Goal: Task Accomplishment & Management: Manage account settings

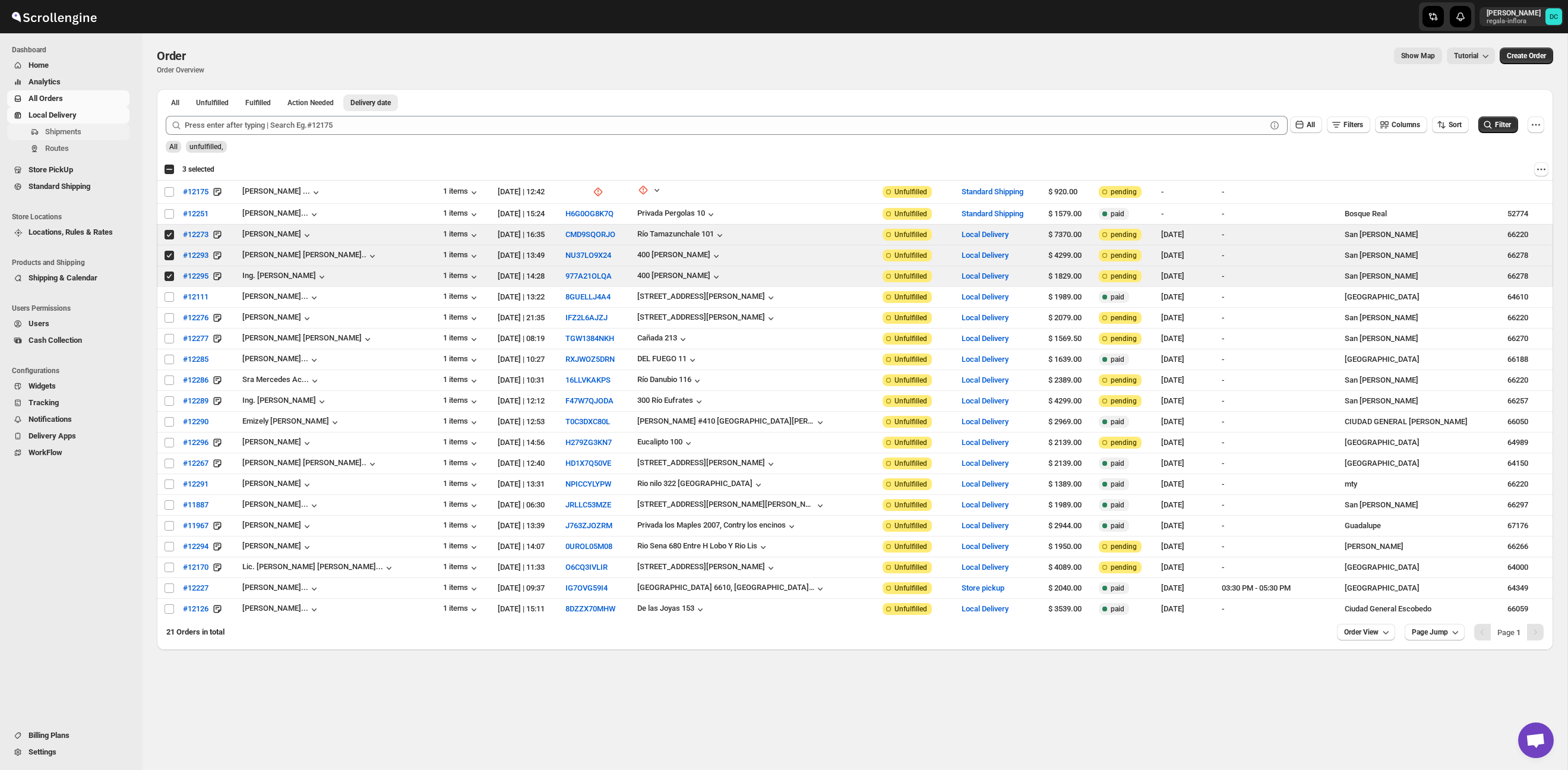
click at [86, 135] on span "Shipments" at bounding box center [86, 132] width 82 height 12
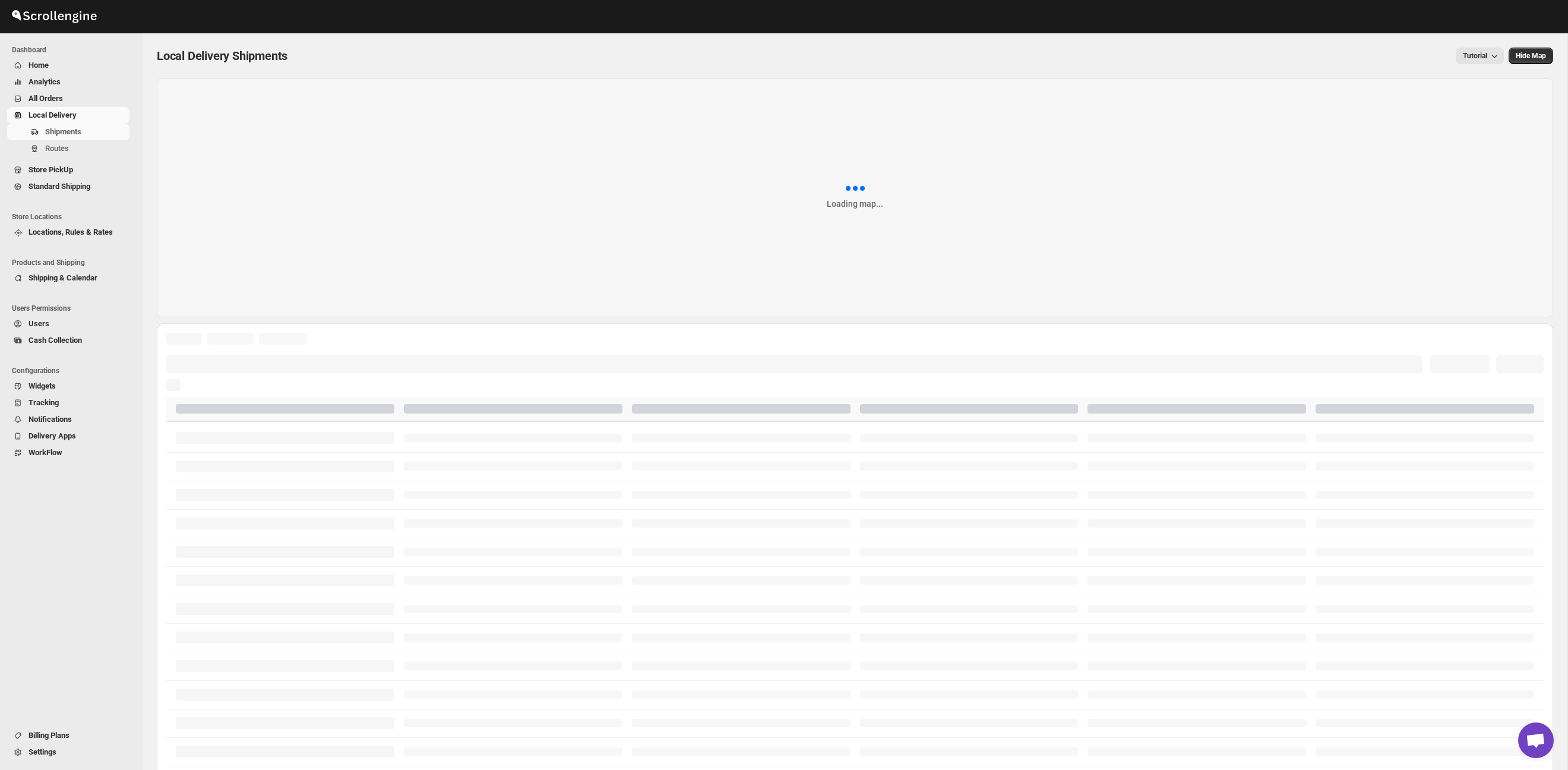
click at [56, 96] on span "All Orders" at bounding box center [46, 98] width 35 height 9
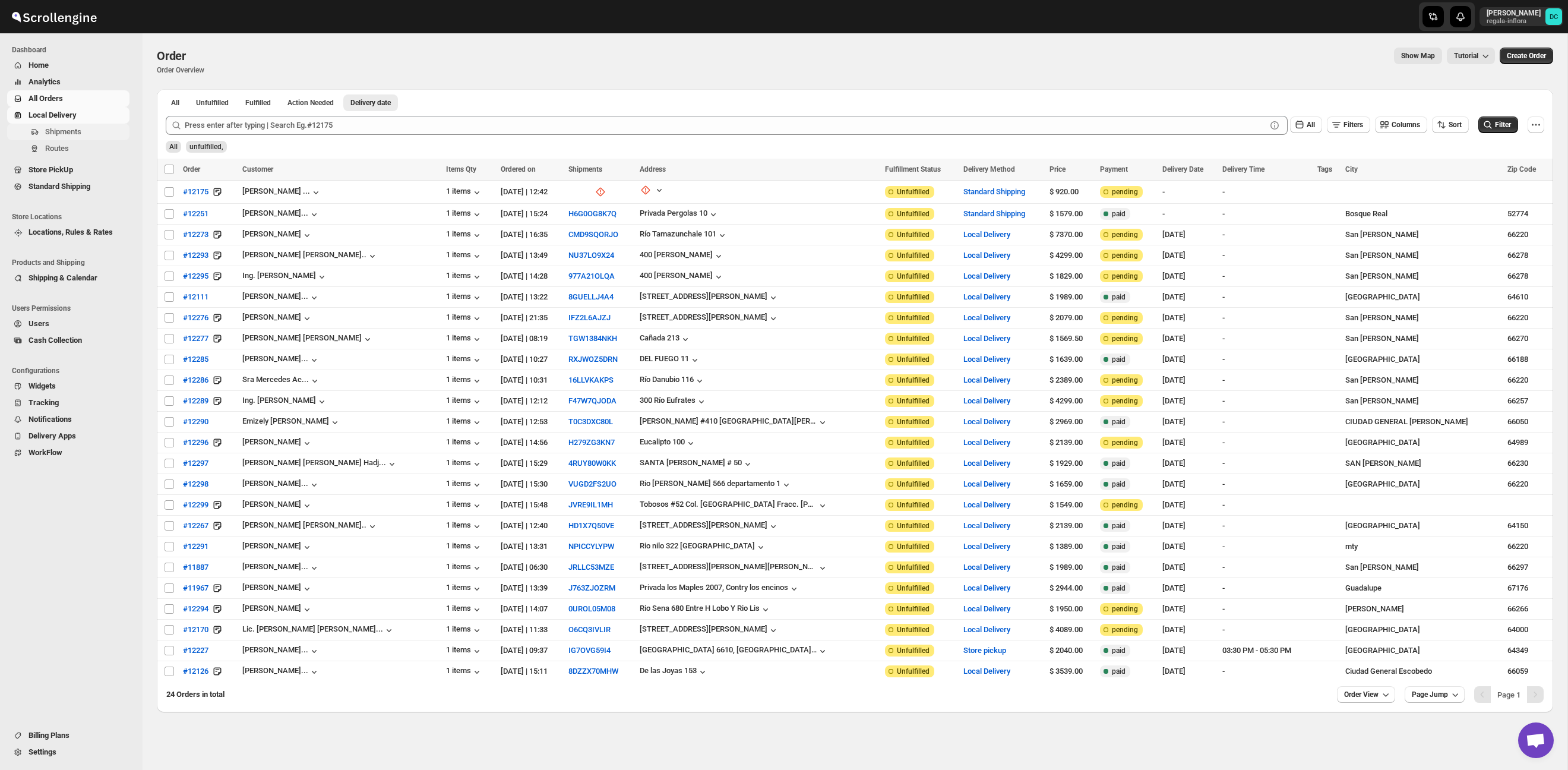
click at [85, 136] on span "Shipments" at bounding box center [86, 132] width 82 height 12
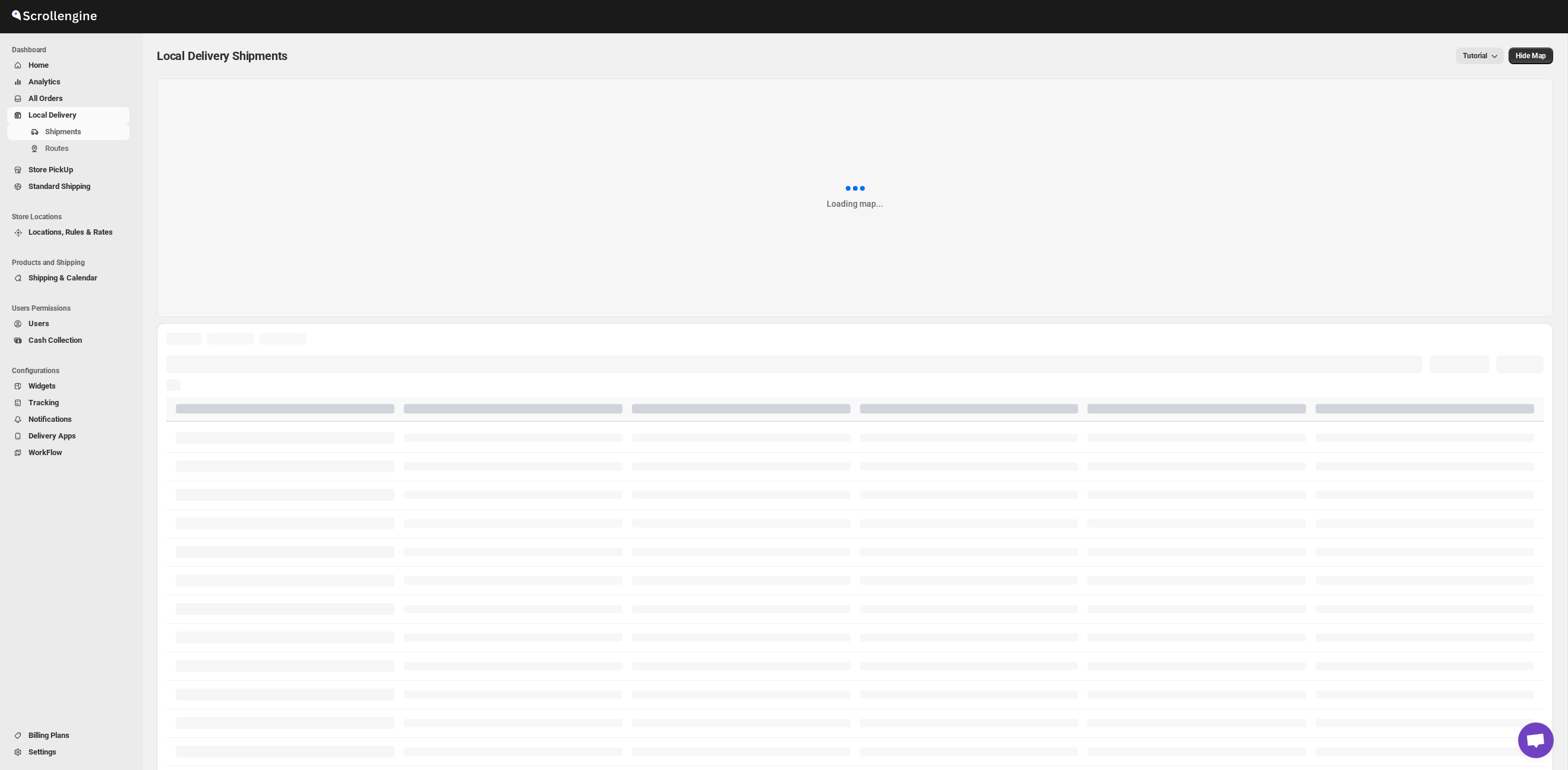
click at [63, 99] on span "All Orders" at bounding box center [46, 98] width 35 height 9
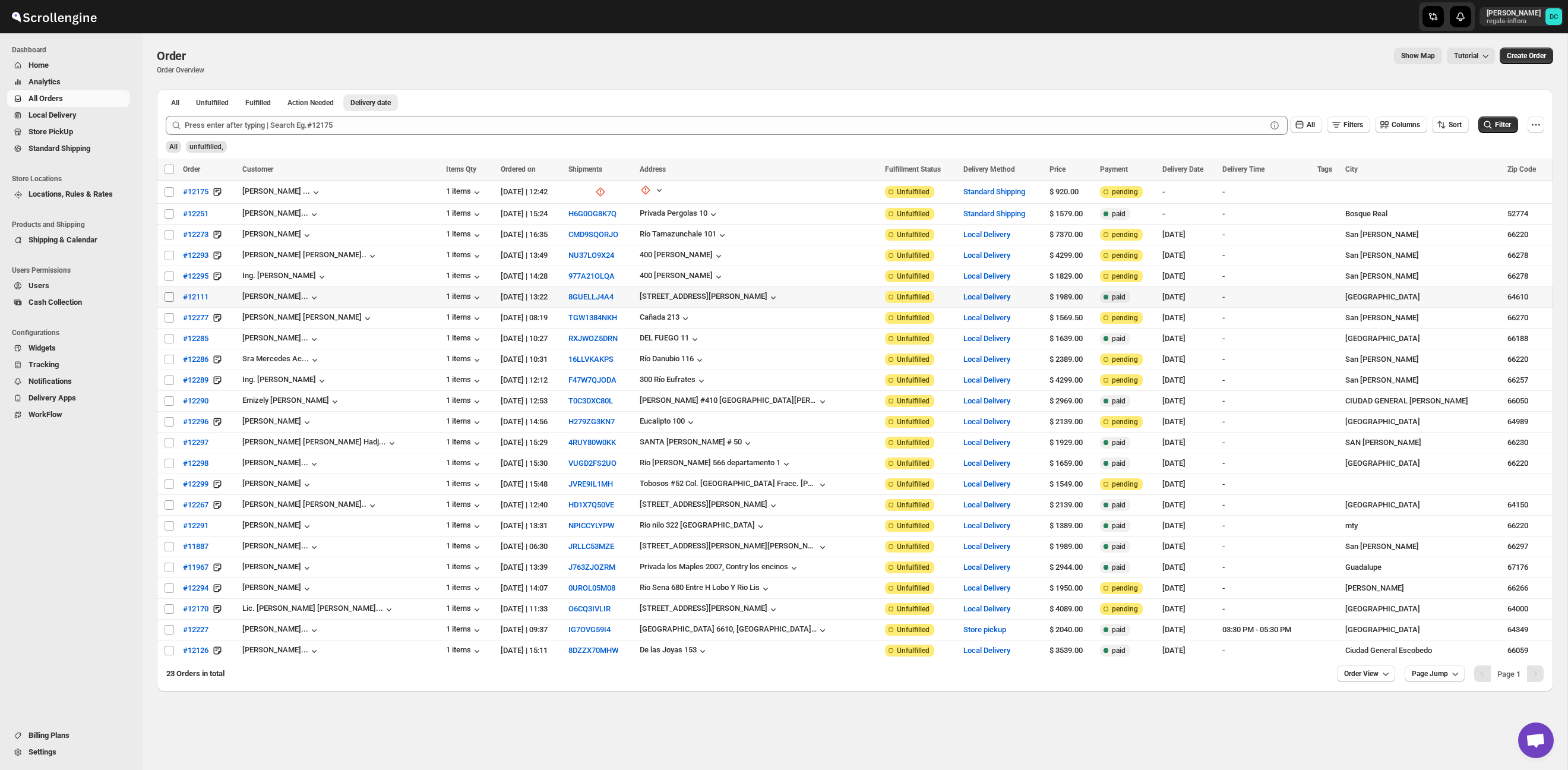
click at [167, 296] on input "Select order" at bounding box center [169, 297] width 10 height 10
checkbox input "true"
drag, startPoint x: 169, startPoint y: 319, endPoint x: 167, endPoint y: 329, distance: 10.2
click at [169, 319] on input "Select order" at bounding box center [169, 318] width 10 height 10
checkbox input "true"
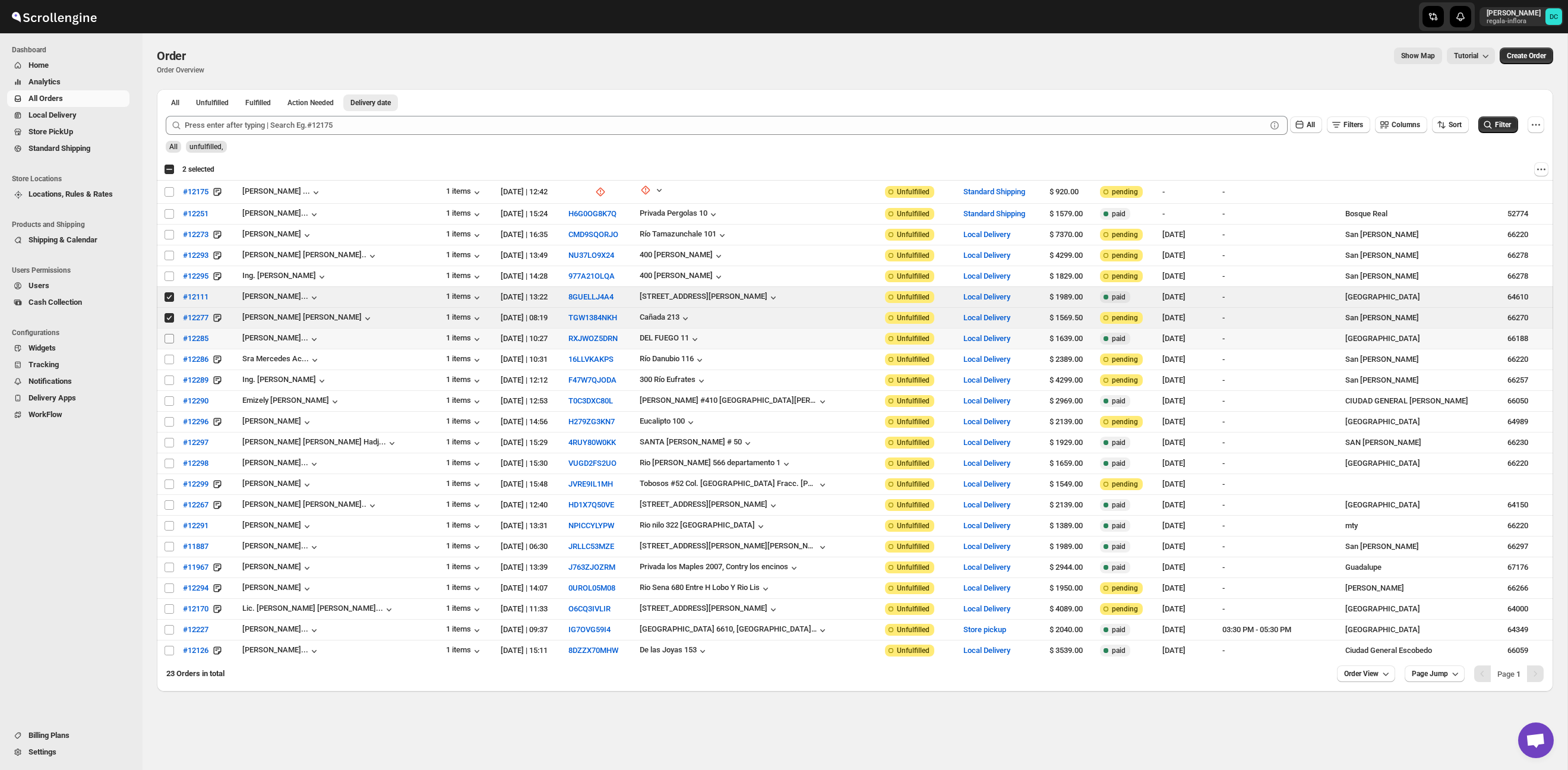
click at [169, 340] on input "Select order" at bounding box center [169, 338] width 10 height 10
checkbox input "true"
click at [168, 360] on input "Select order" at bounding box center [169, 360] width 10 height 10
checkbox input "true"
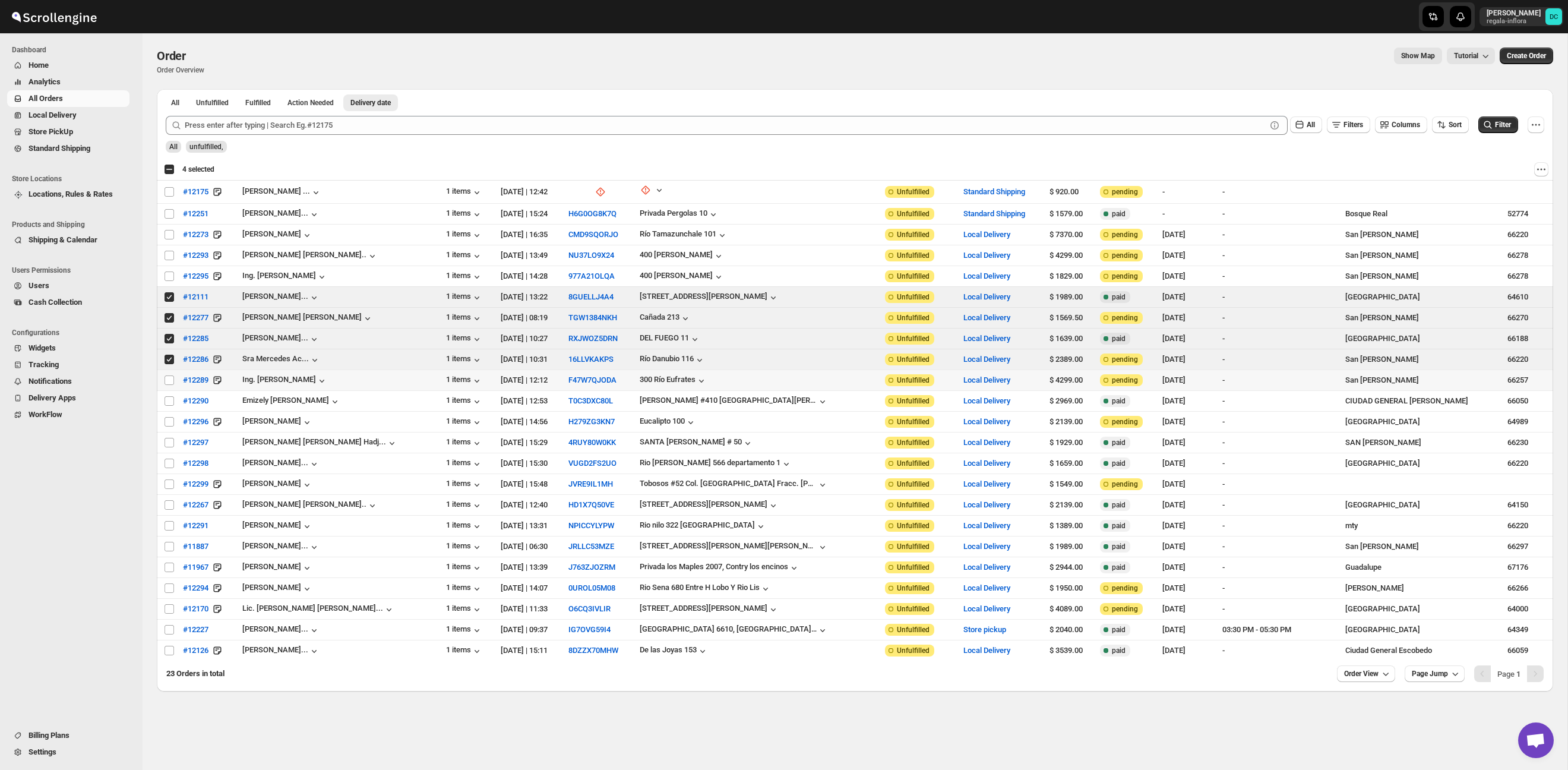
click at [169, 373] on td "Select order" at bounding box center [168, 380] width 23 height 21
checkbox input "true"
click at [170, 401] on input "Select order" at bounding box center [169, 401] width 10 height 10
checkbox input "true"
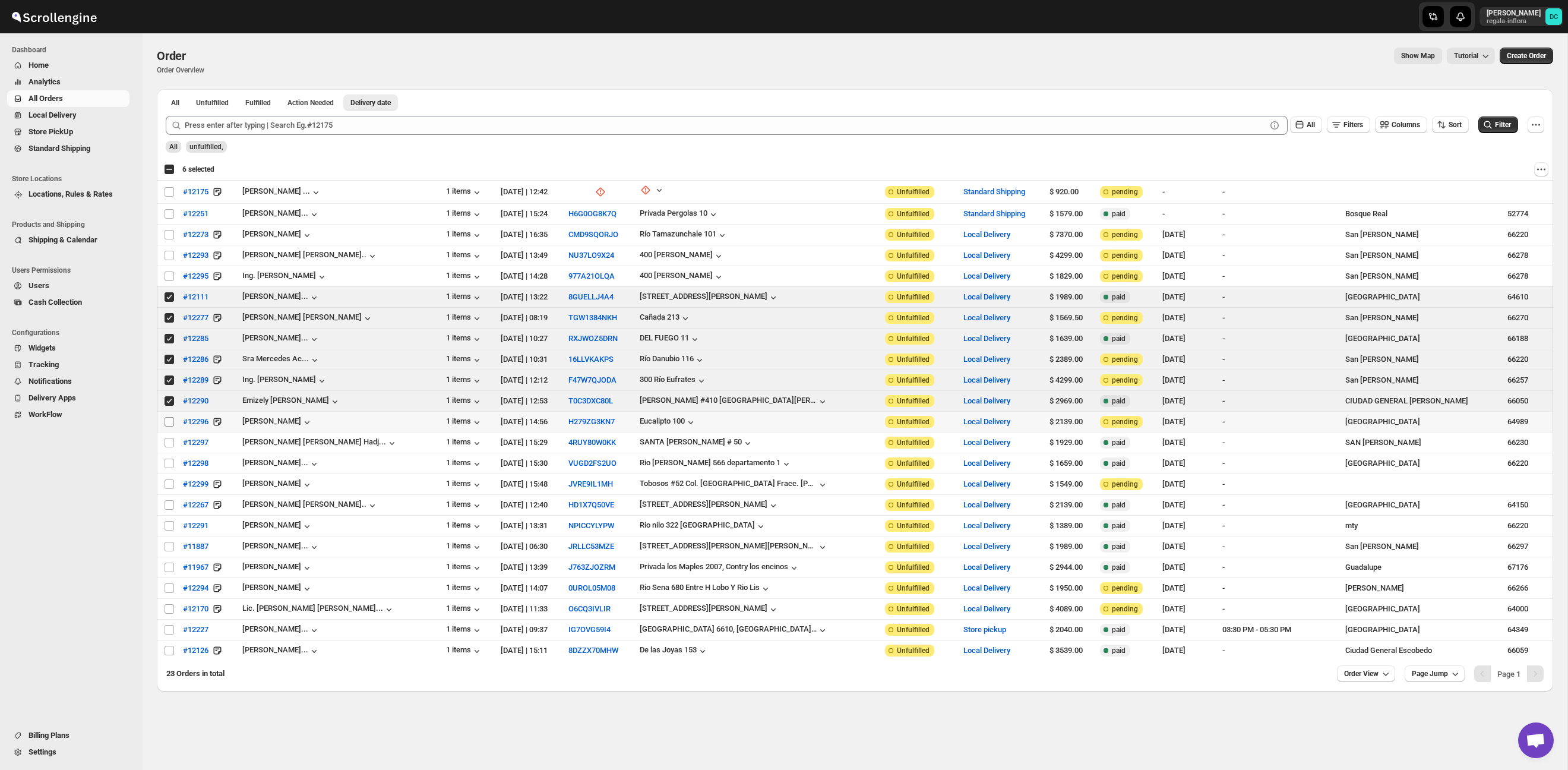
click at [173, 420] on input "Select order" at bounding box center [169, 422] width 10 height 10
checkbox input "true"
click at [172, 446] on input "Select order" at bounding box center [169, 443] width 10 height 10
checkbox input "true"
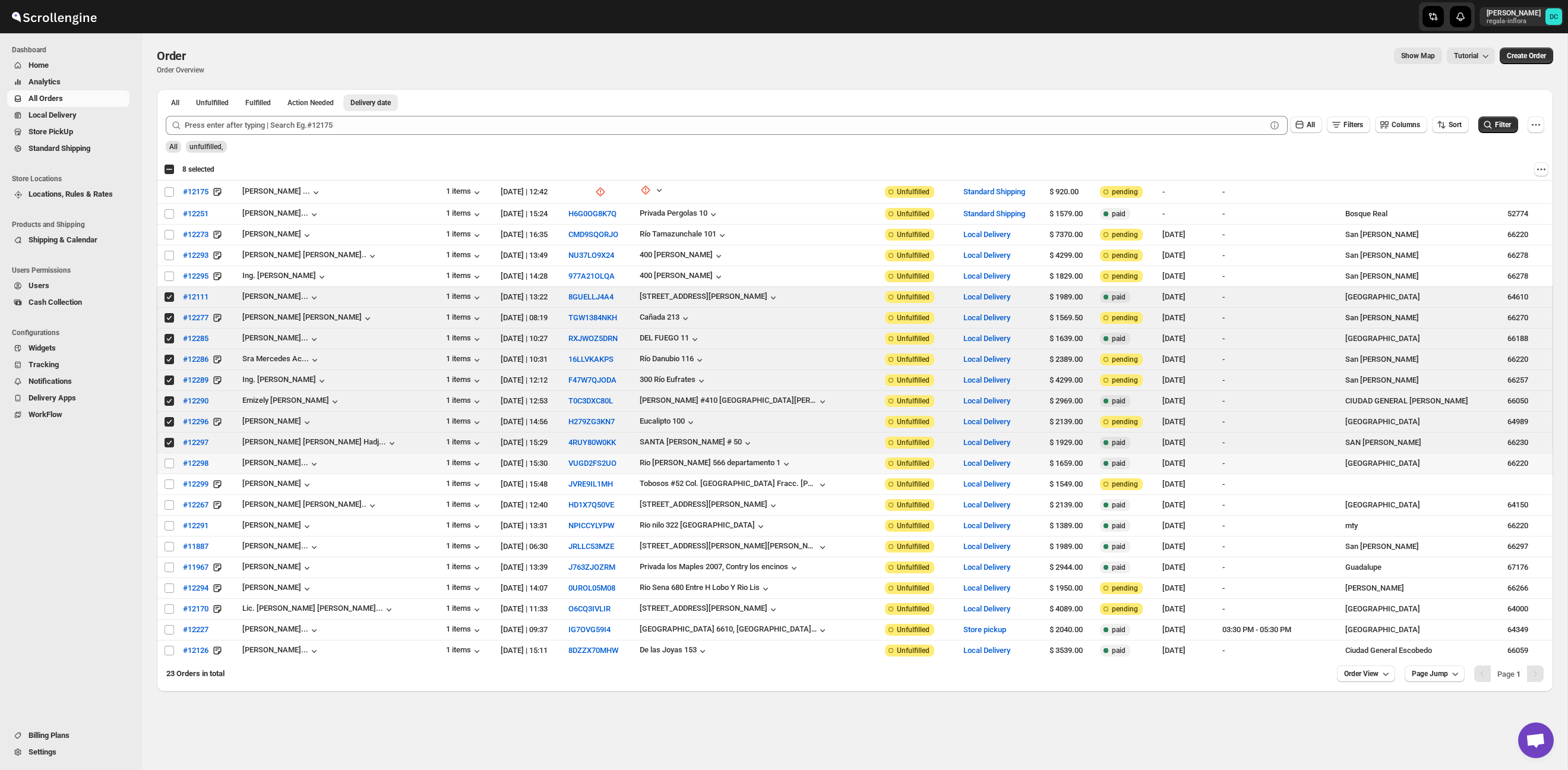
click at [170, 455] on td "Select order" at bounding box center [168, 464] width 23 height 21
checkbox input "true"
click at [169, 483] on input "Select order" at bounding box center [169, 484] width 10 height 10
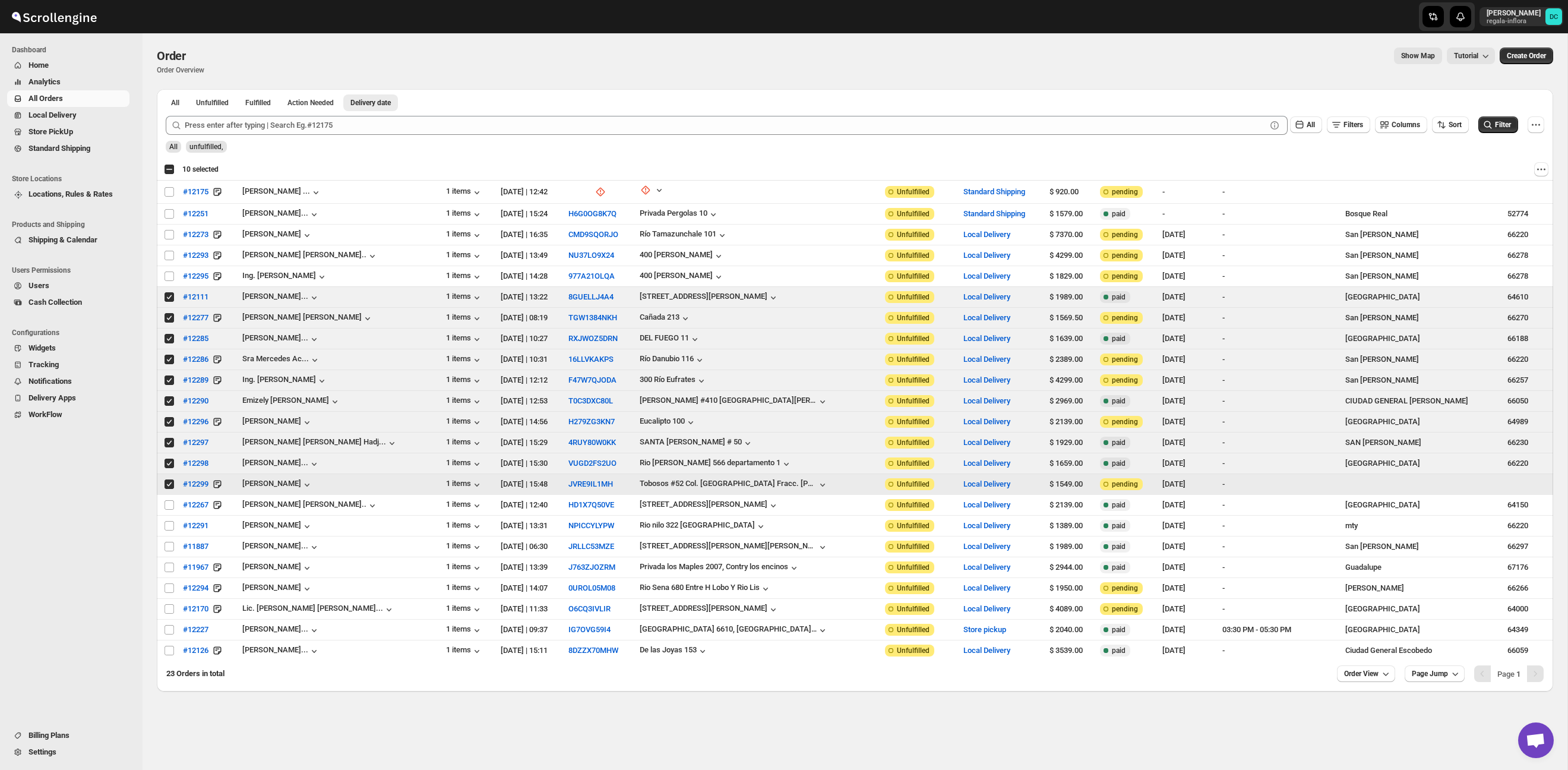
click at [167, 484] on input "Select order" at bounding box center [169, 484] width 10 height 10
checkbox input "false"
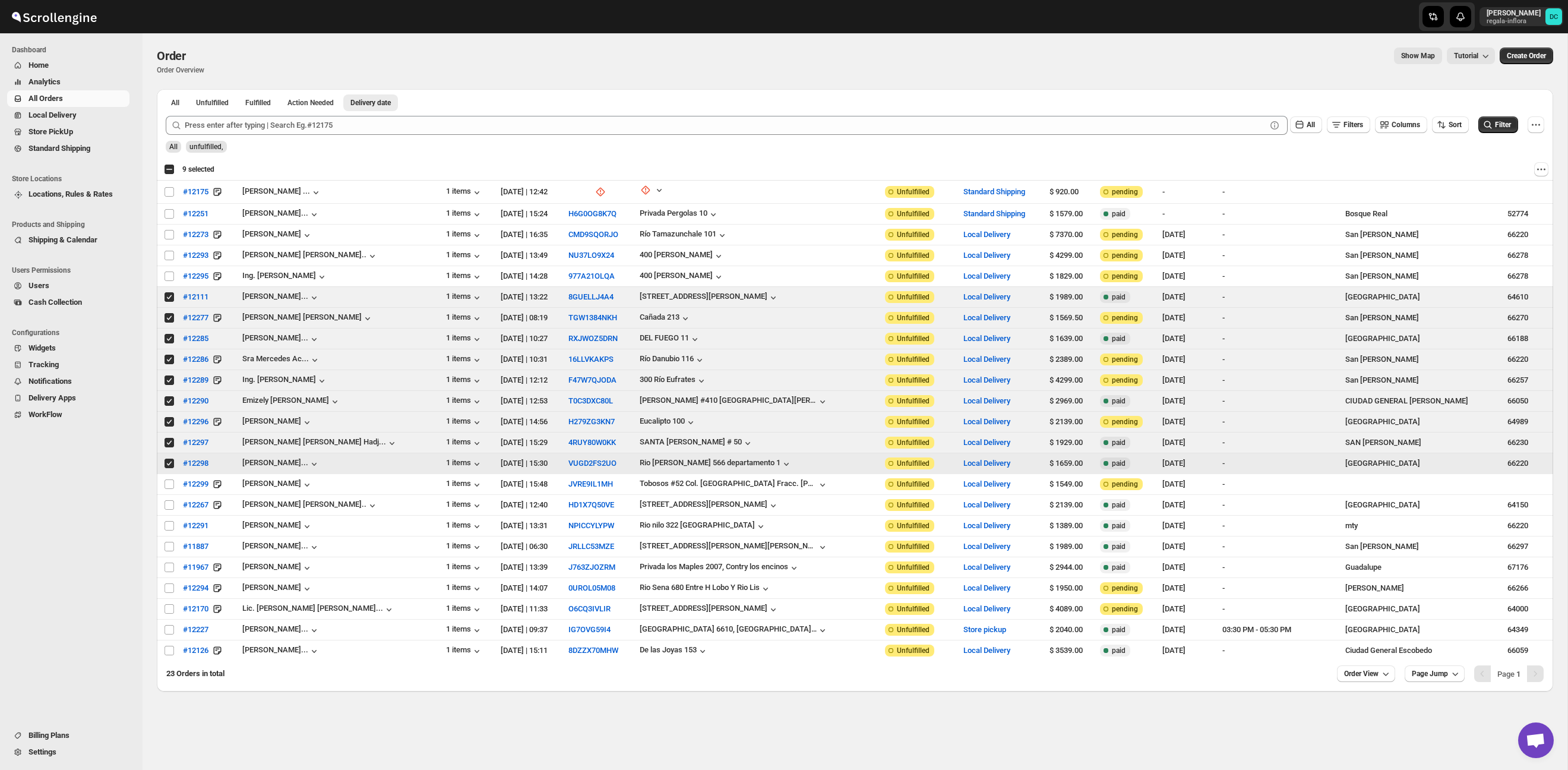
drag, startPoint x: 171, startPoint y: 464, endPoint x: 172, endPoint y: 455, distance: 9.1
click at [171, 464] on input "Select order" at bounding box center [169, 463] width 10 height 10
checkbox input "false"
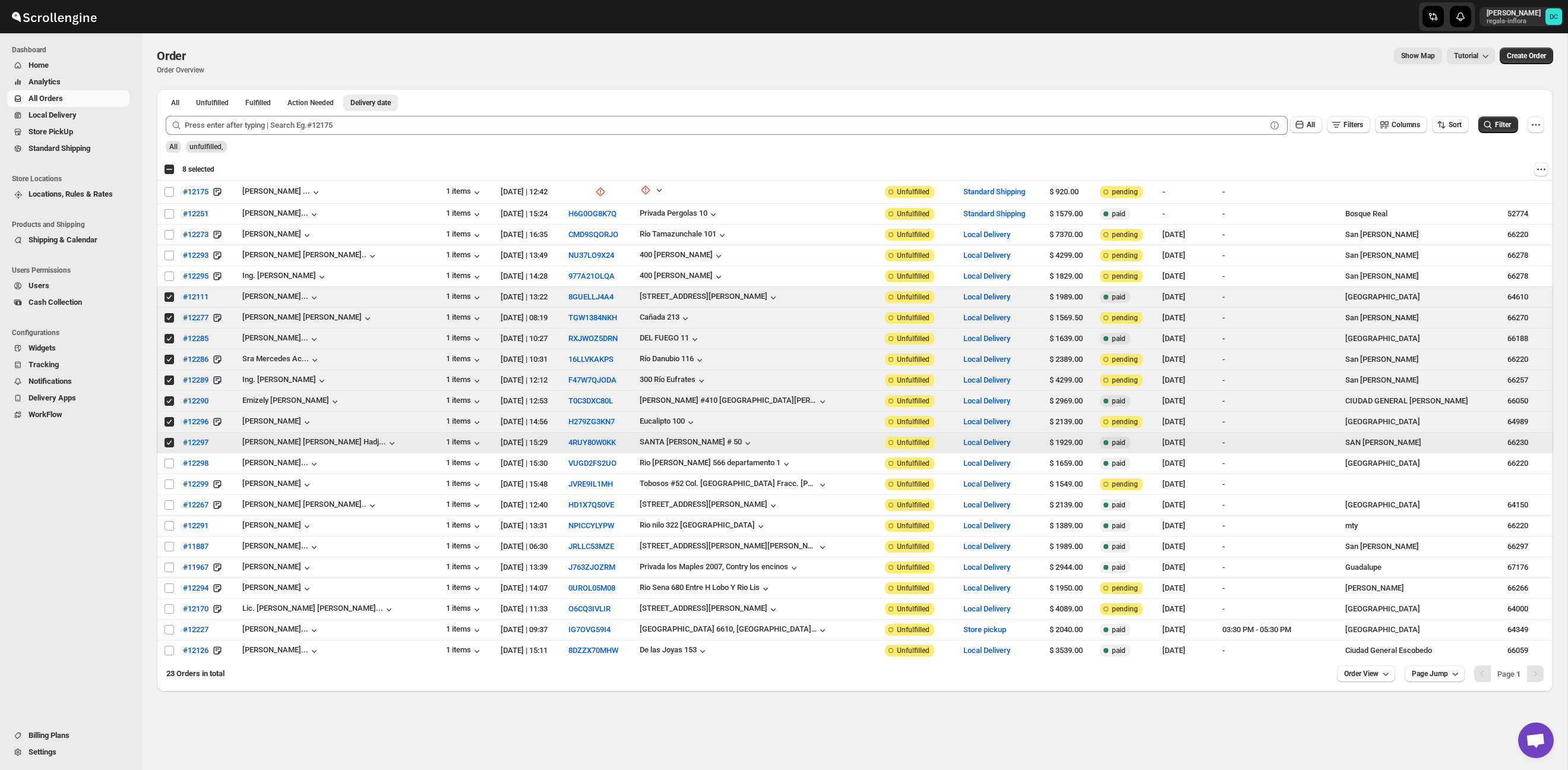
drag, startPoint x: 168, startPoint y: 443, endPoint x: 179, endPoint y: 452, distance: 14.2
click at [168, 443] on input "Select order" at bounding box center [169, 443] width 10 height 10
checkbox input "false"
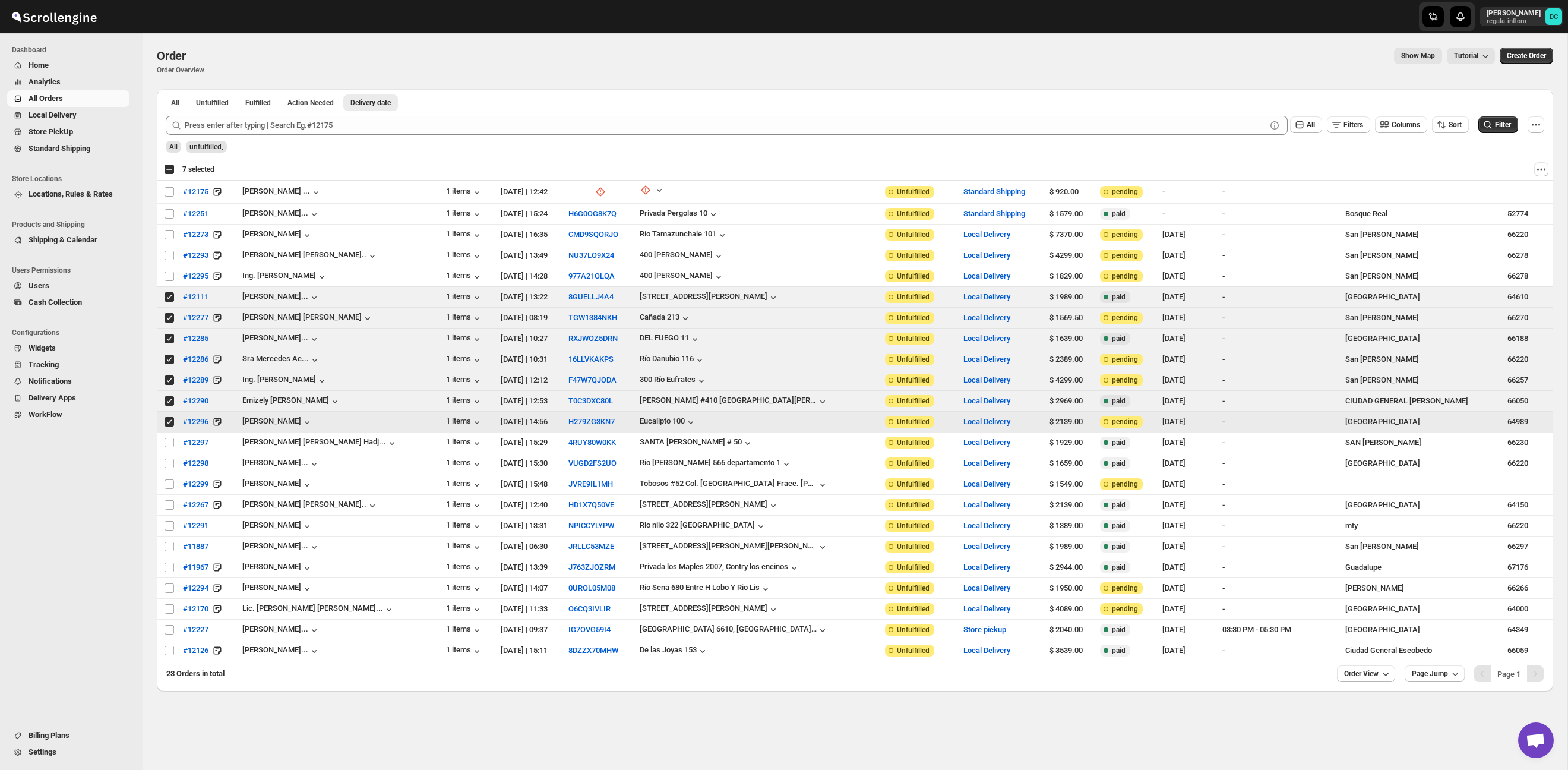
click at [170, 422] on input "Select order" at bounding box center [169, 422] width 10 height 10
checkbox input "false"
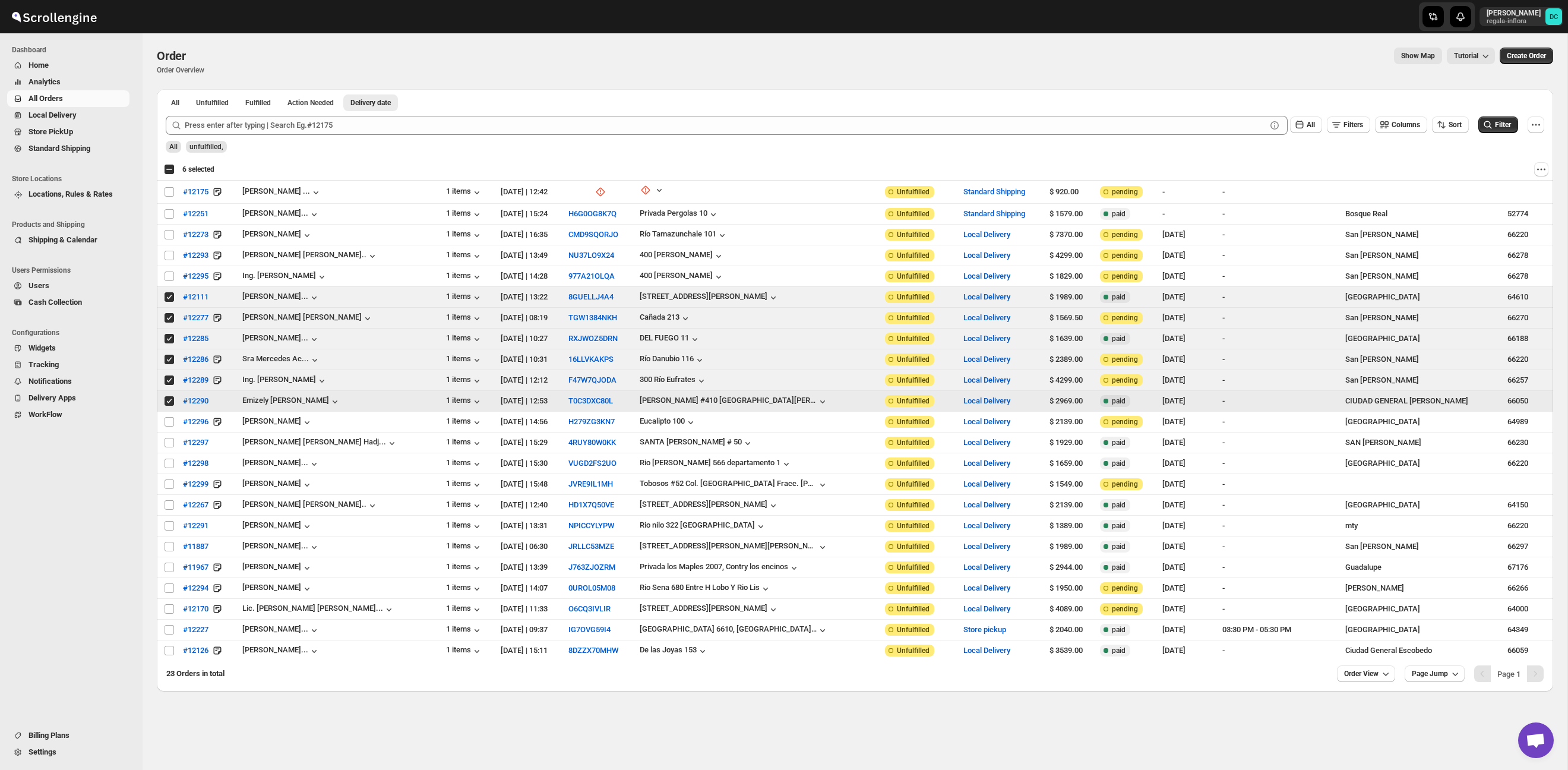
drag, startPoint x: 170, startPoint y: 401, endPoint x: 169, endPoint y: 393, distance: 8.1
click at [170, 401] on input "Select order" at bounding box center [169, 401] width 10 height 10
checkbox input "false"
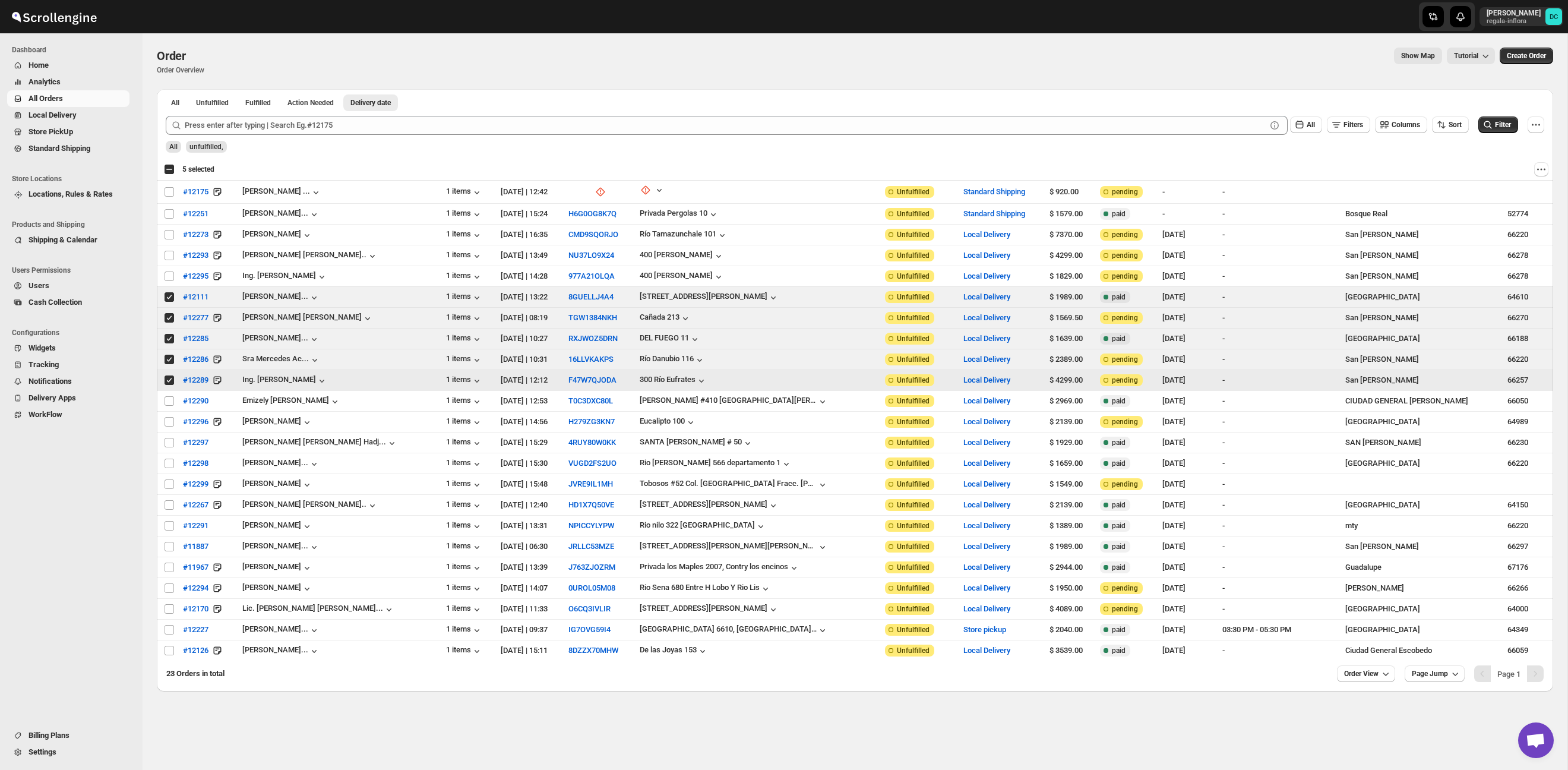
click at [169, 380] on input "Select order" at bounding box center [169, 380] width 10 height 10
checkbox input "false"
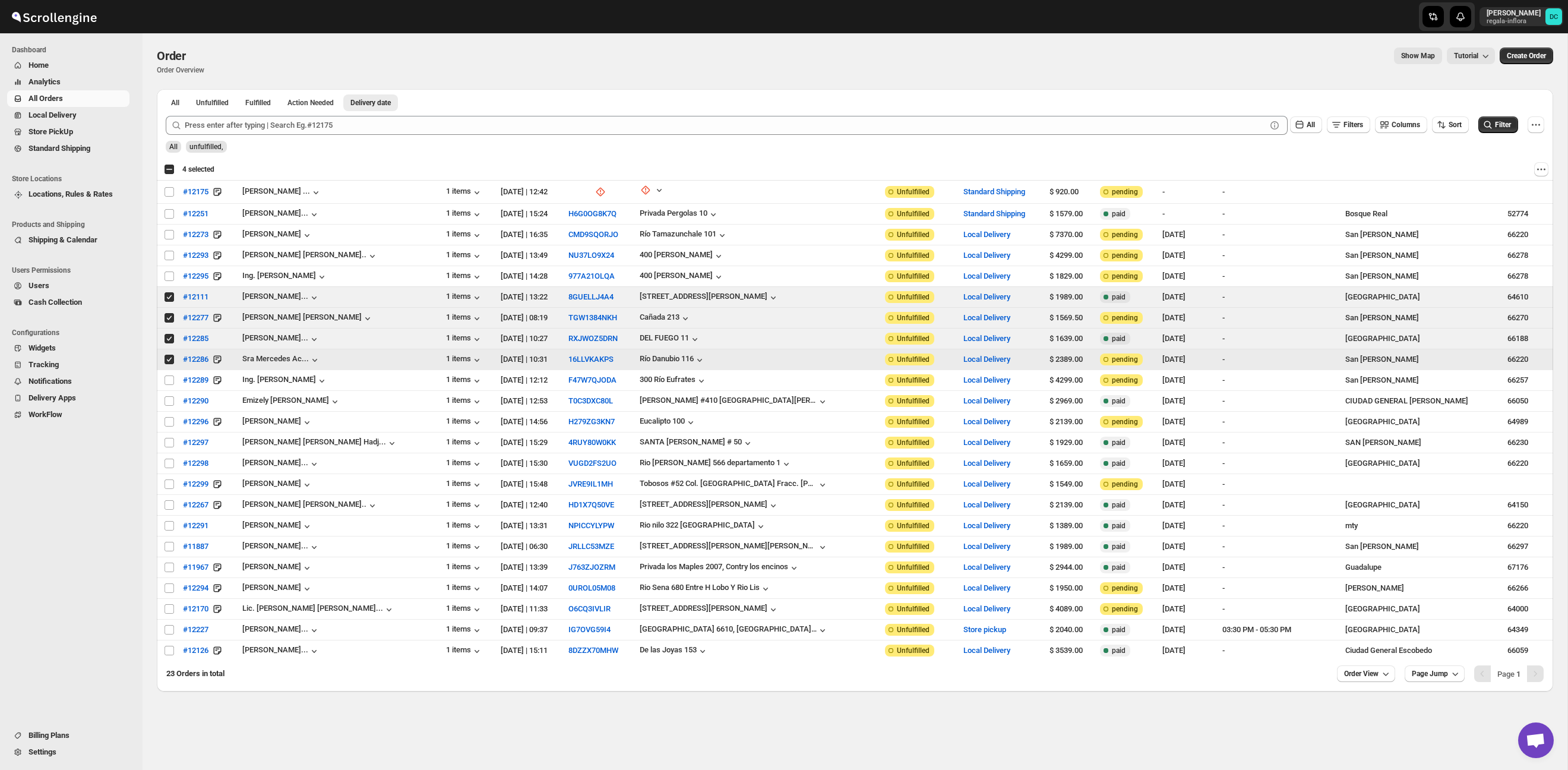
click at [168, 362] on input "Select order" at bounding box center [169, 360] width 10 height 10
checkbox input "false"
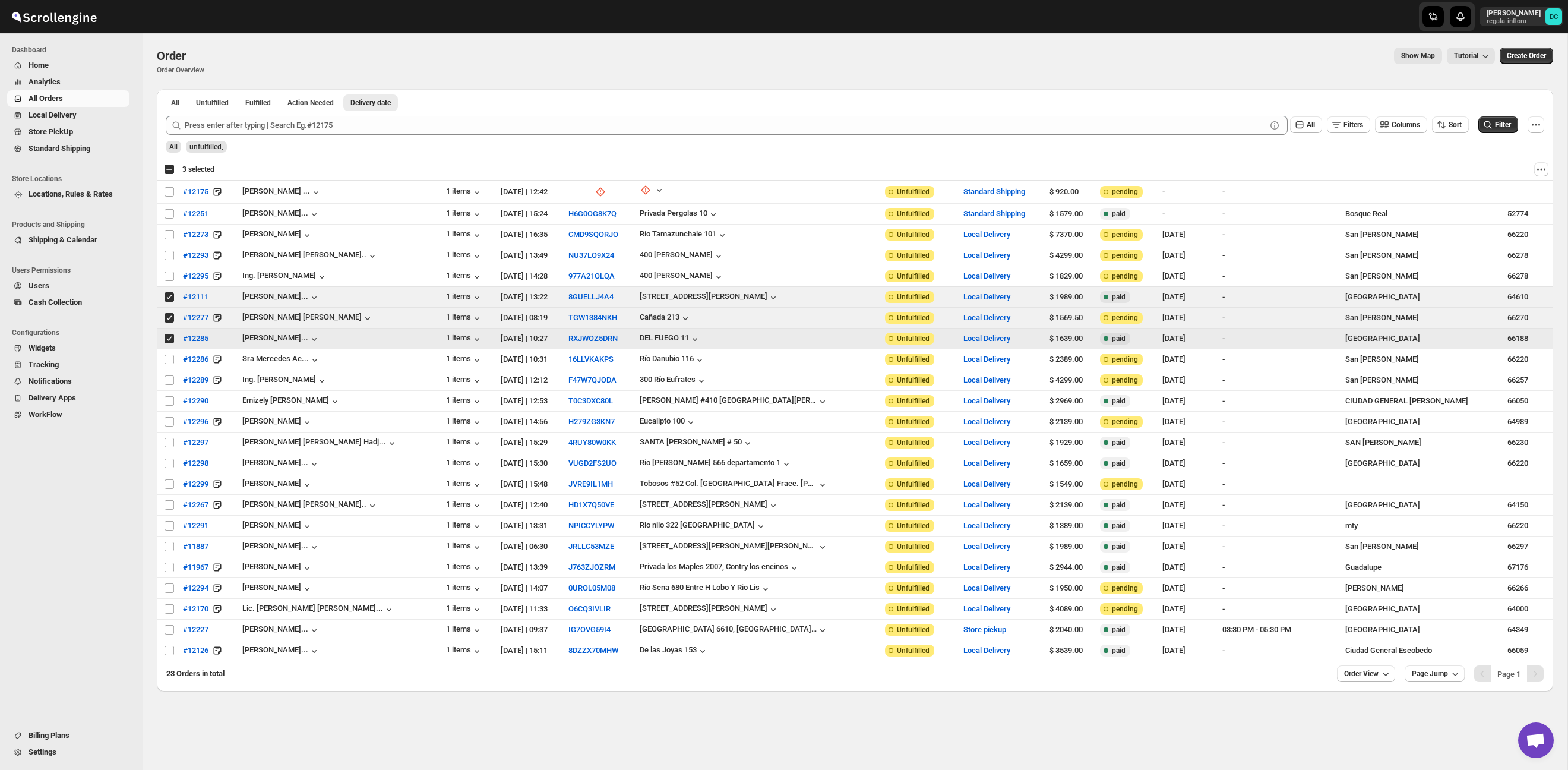
click at [167, 341] on input "Select order" at bounding box center [169, 338] width 10 height 10
checkbox input "false"
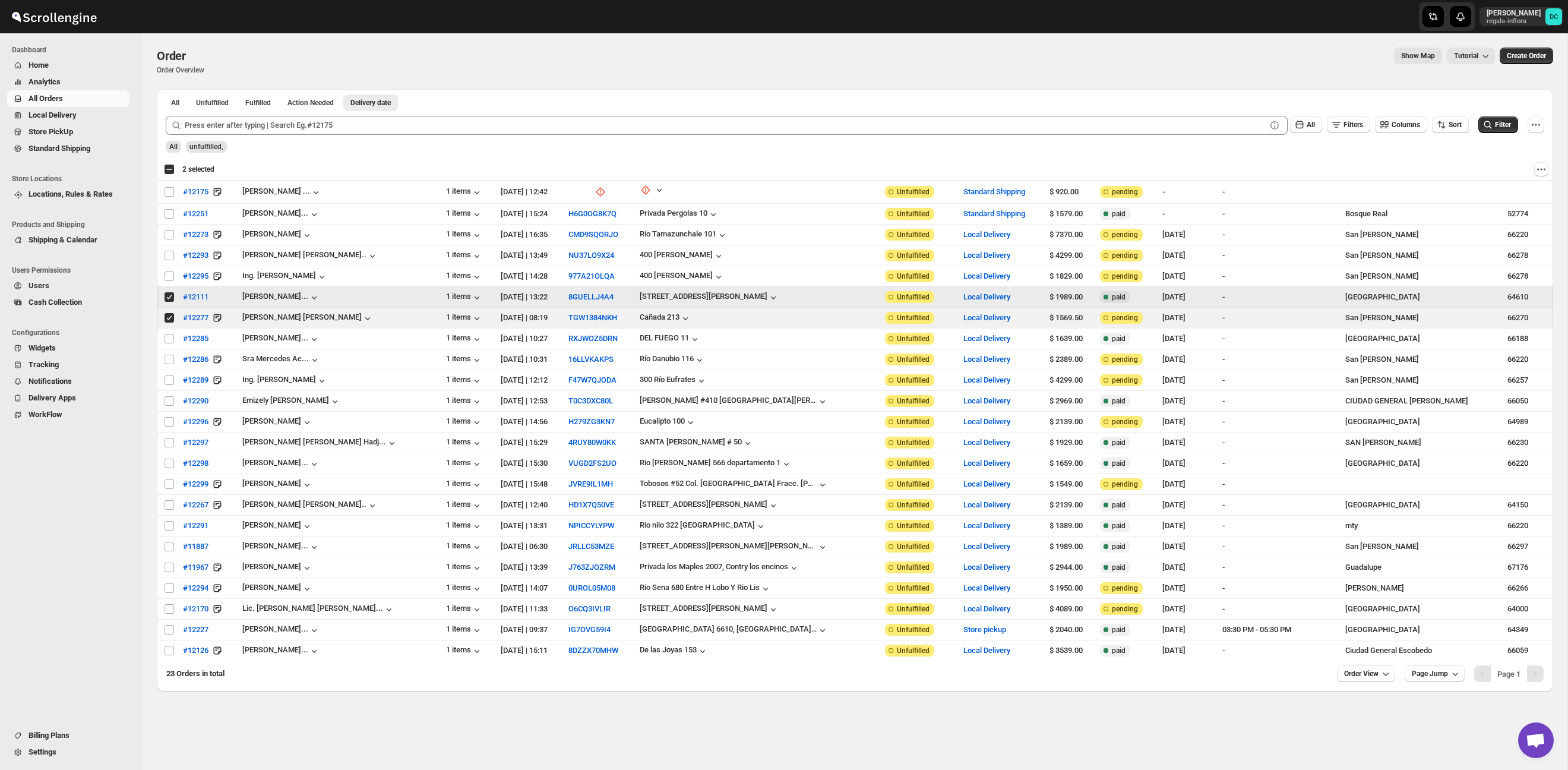
click at [167, 297] on input "Select order" at bounding box center [169, 297] width 10 height 10
checkbox input "false"
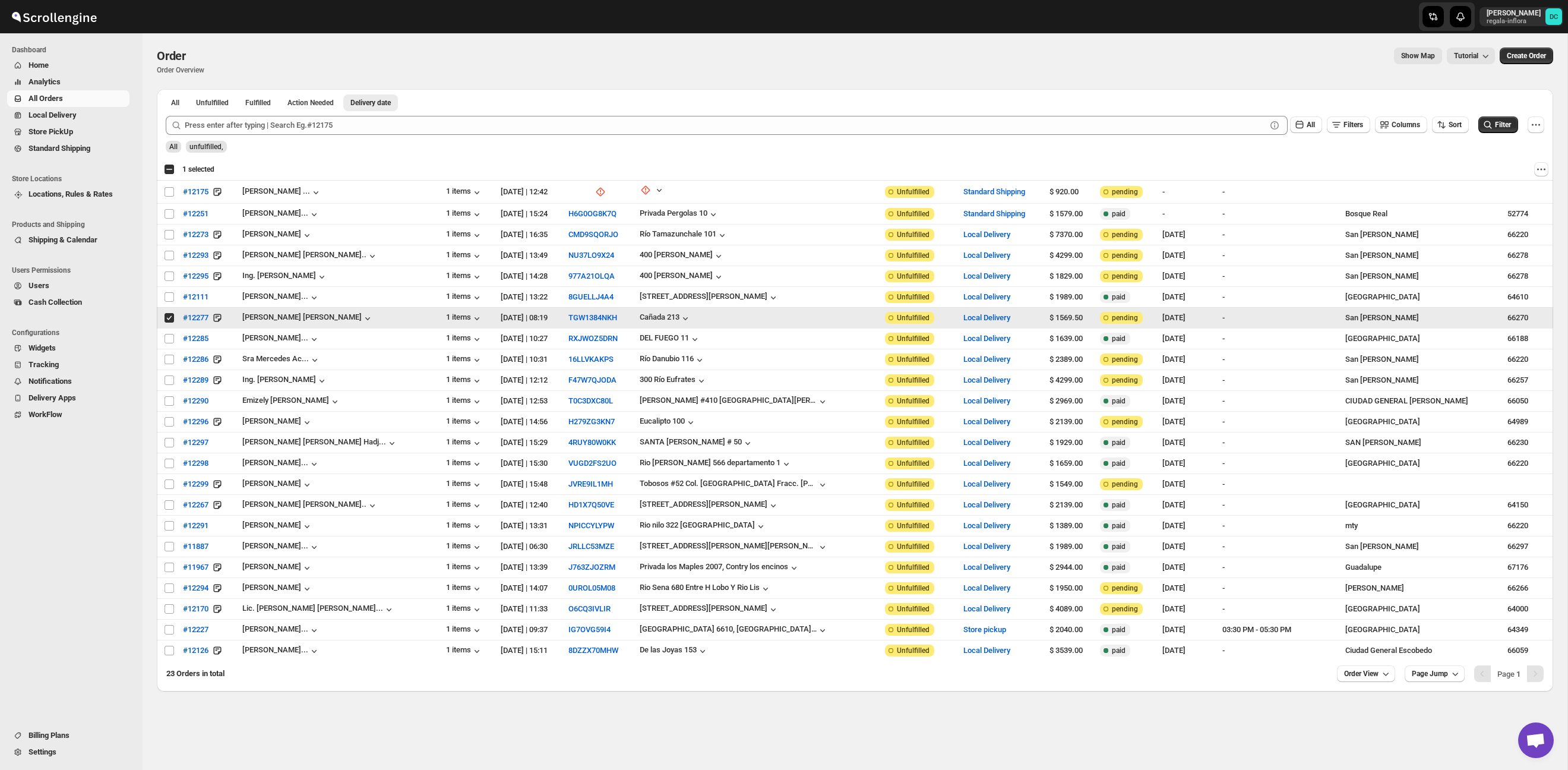
click at [169, 316] on input "Select order" at bounding box center [169, 318] width 10 height 10
checkbox input "false"
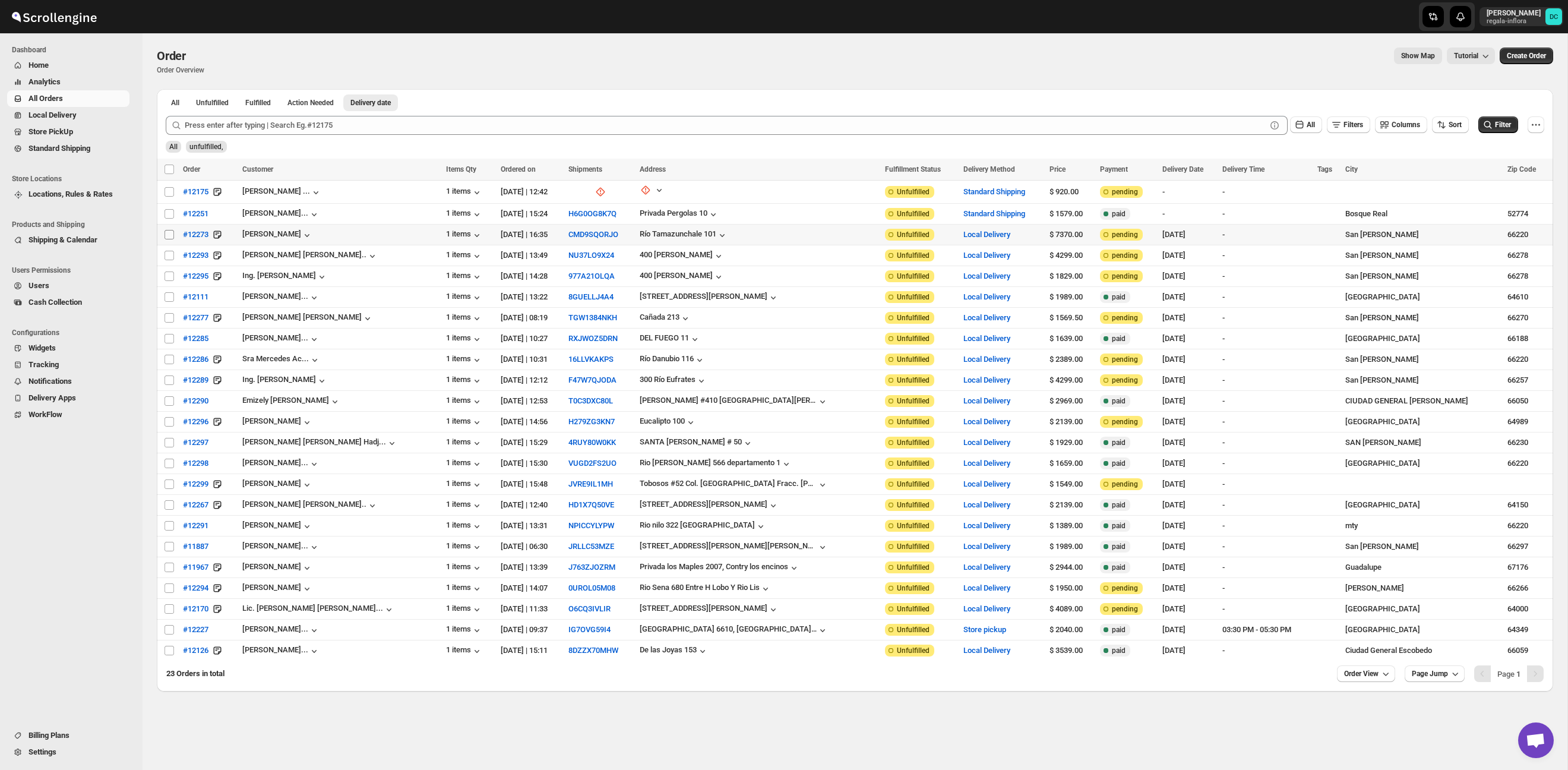
click at [170, 237] on input "Select order" at bounding box center [169, 235] width 10 height 10
checkbox input "true"
drag, startPoint x: 169, startPoint y: 257, endPoint x: 169, endPoint y: 268, distance: 11.0
click at [169, 257] on input "Select order" at bounding box center [169, 256] width 10 height 10
checkbox input "true"
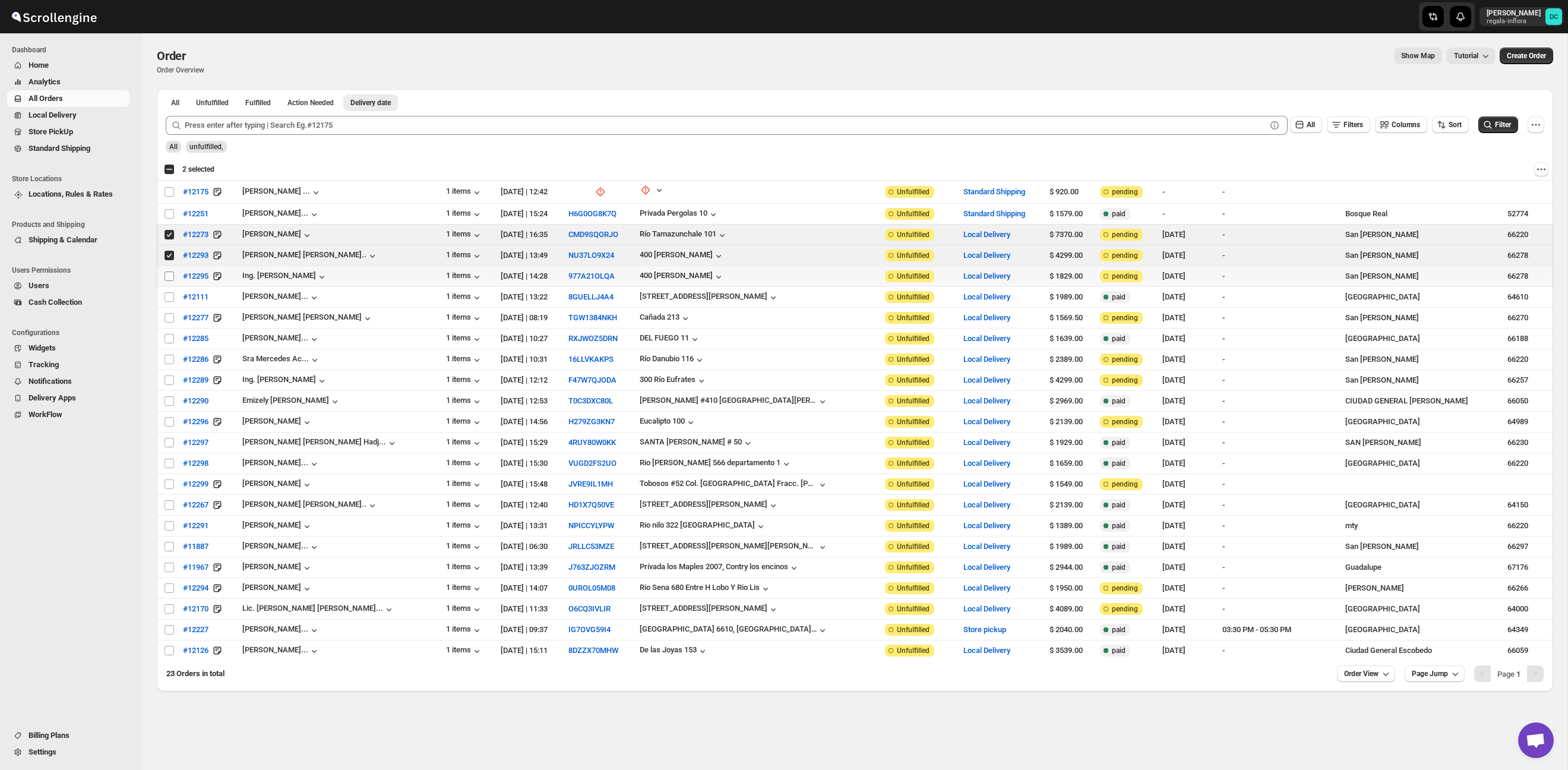
click at [169, 276] on input "Select order" at bounding box center [169, 276] width 10 height 10
checkbox input "true"
click at [169, 293] on input "Select order" at bounding box center [169, 297] width 10 height 10
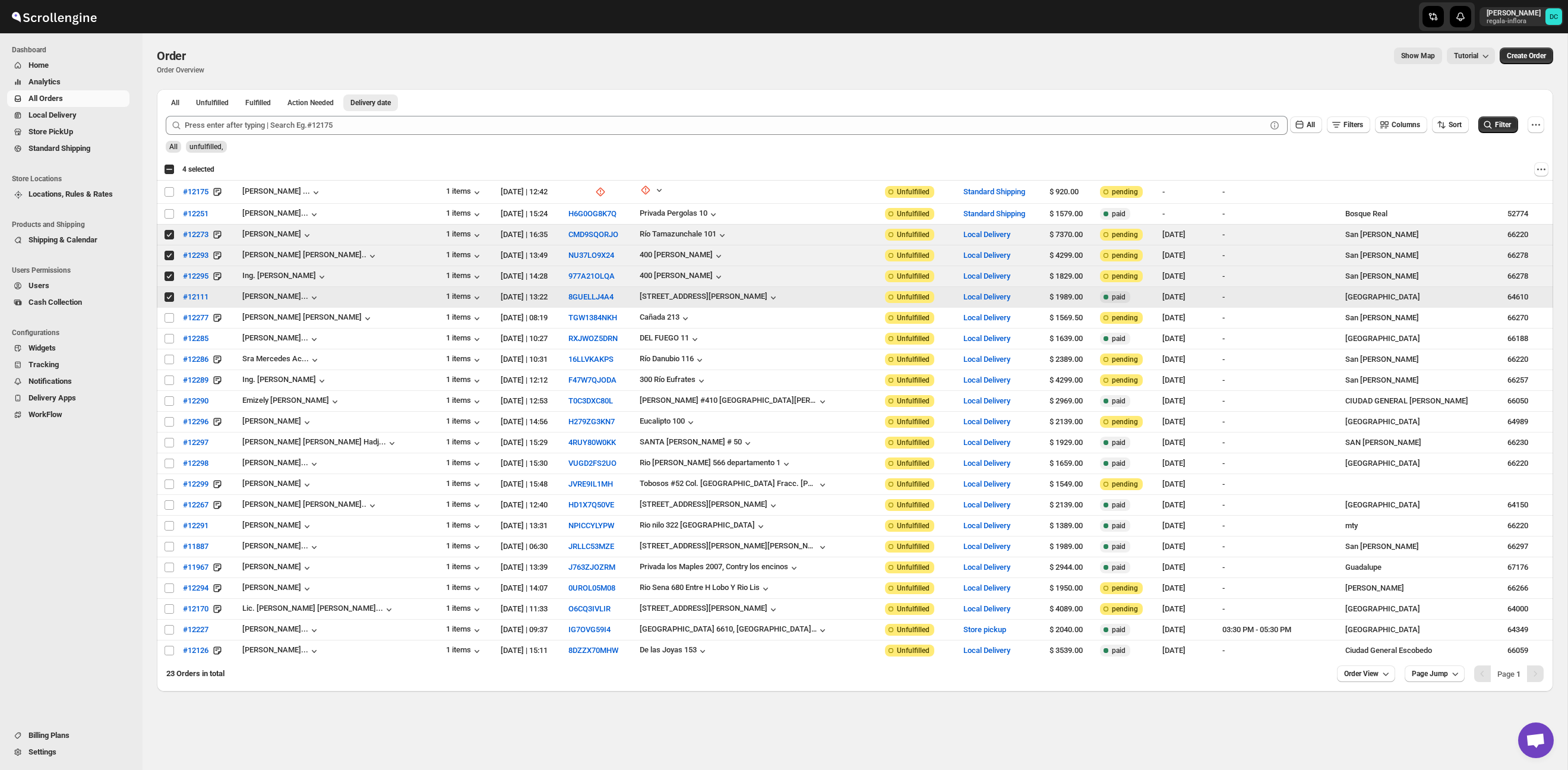
click at [170, 296] on input "Select order" at bounding box center [169, 297] width 10 height 10
checkbox input "false"
